Goal: Information Seeking & Learning: Learn about a topic

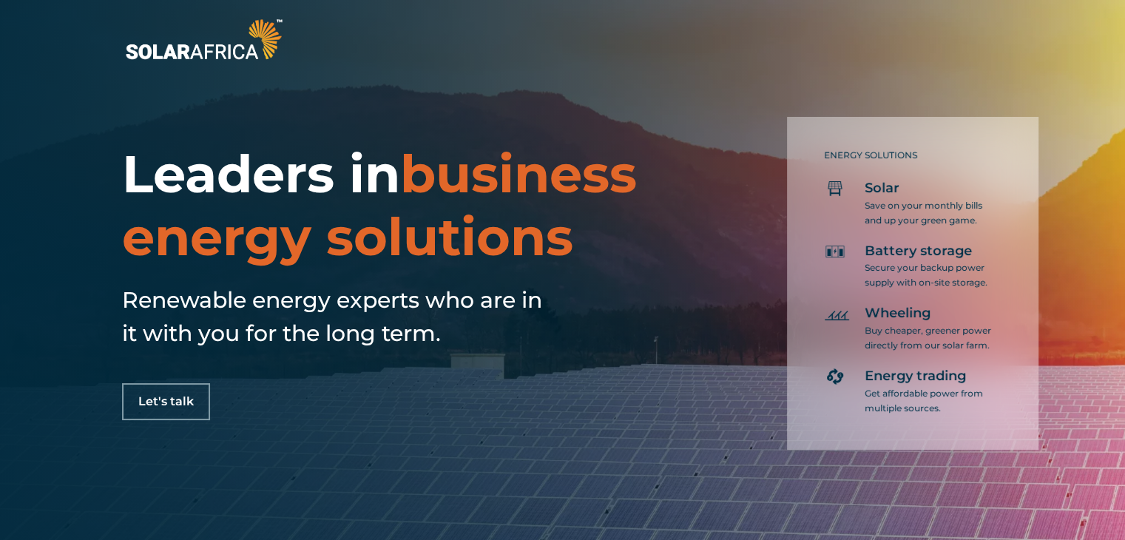
drag, startPoint x: 1133, startPoint y: 37, endPoint x: 1093, endPoint y: -64, distance: 109.2
drag, startPoint x: 1076, startPoint y: 47, endPoint x: 1119, endPoint y: 33, distance: 45.1
click at [1078, 41] on div at bounding box center [562, 39] width 1125 height 78
click at [273, 25] on img at bounding box center [203, 39] width 163 height 49
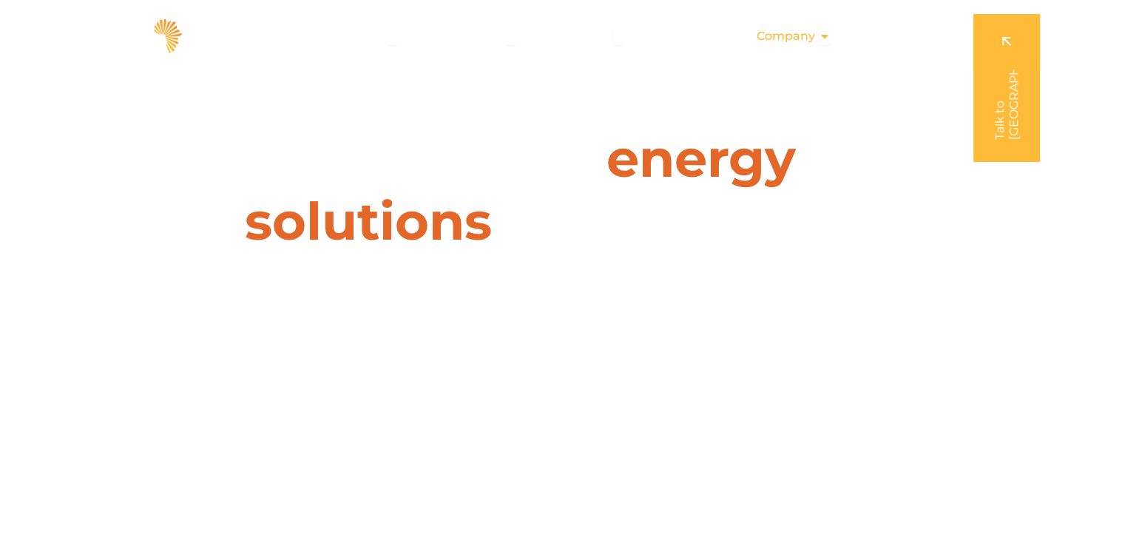
click at [821, 33] on icon "Menu" at bounding box center [825, 36] width 12 height 12
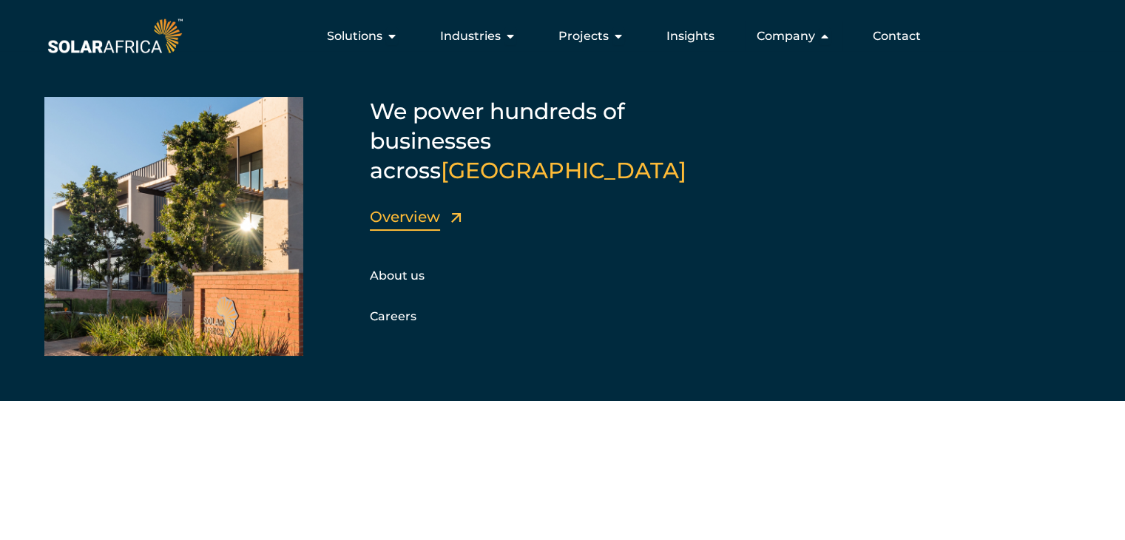
click at [426, 208] on link "Overview" at bounding box center [405, 217] width 70 height 18
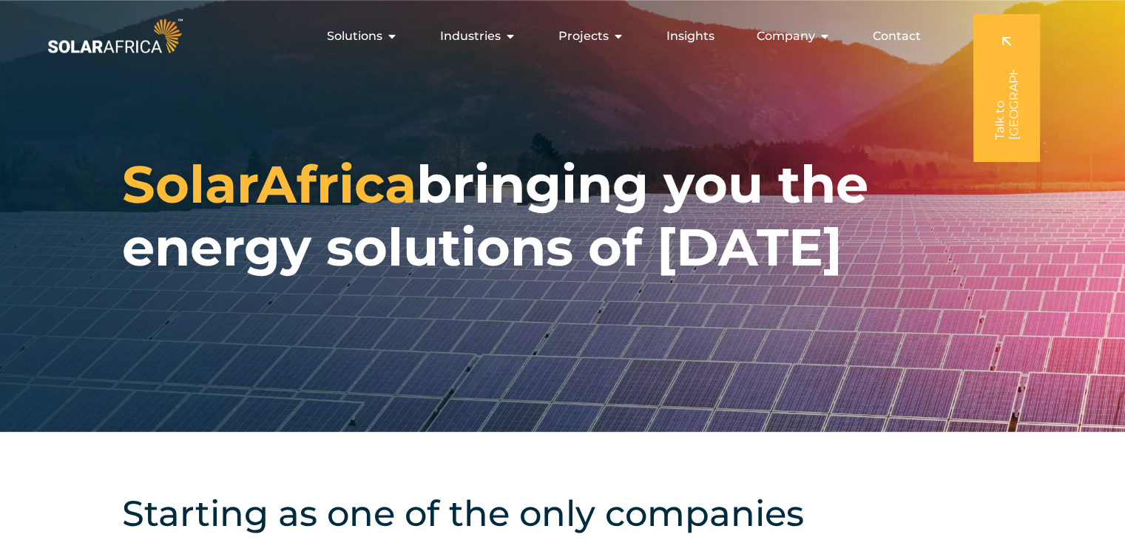
click at [823, 33] on icon "Menu" at bounding box center [825, 36] width 12 height 12
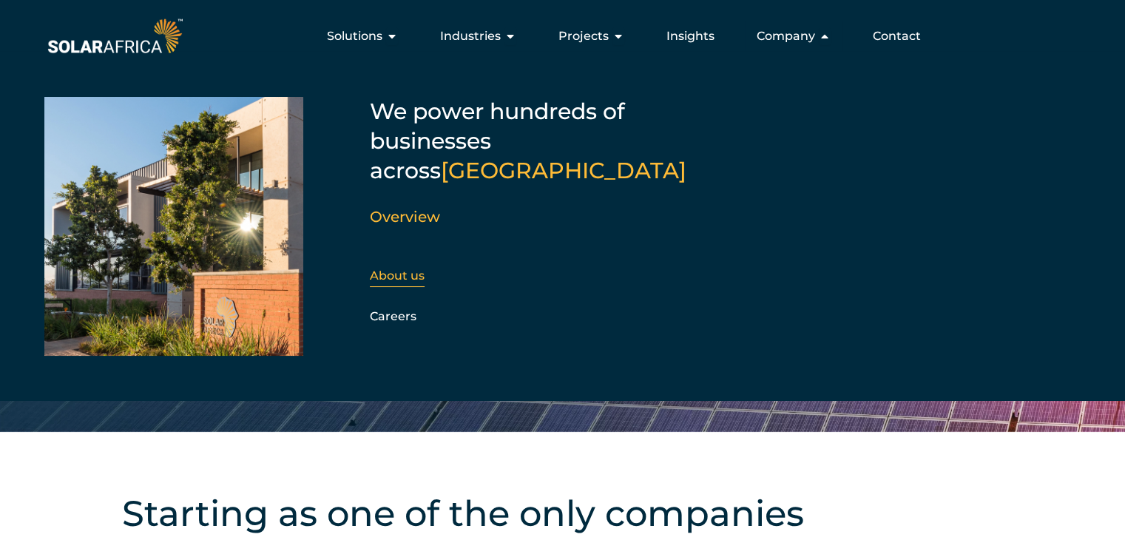
click at [408, 269] on link "About us" at bounding box center [397, 276] width 55 height 14
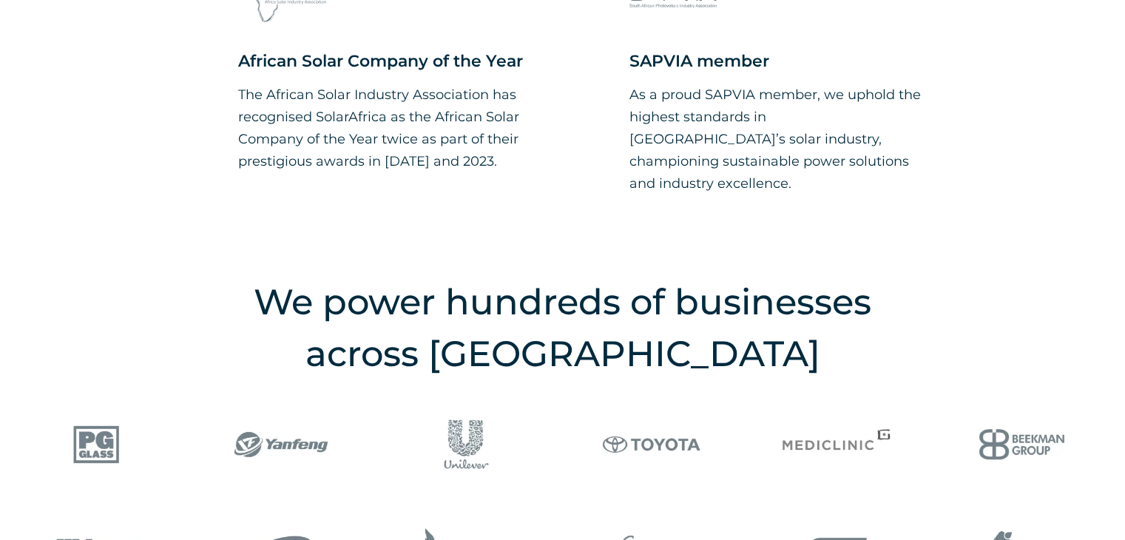
scroll to position [1580, 0]
